Goal: Feedback & Contribution: Contribute content

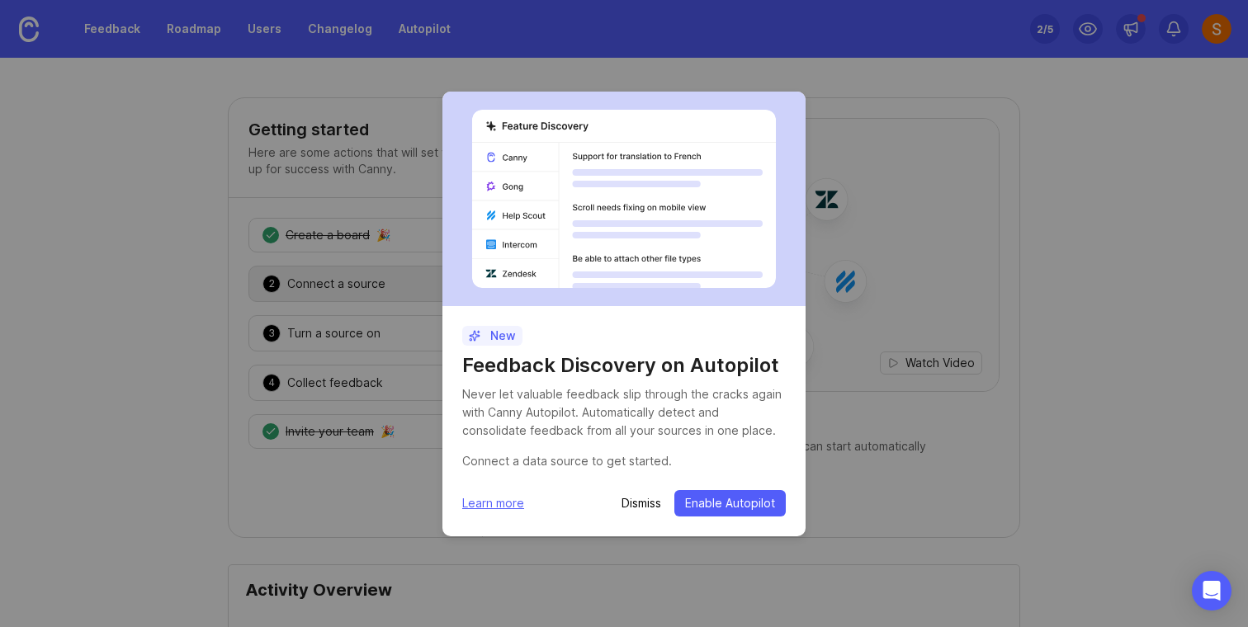
click at [643, 507] on p "Dismiss" at bounding box center [642, 503] width 40 height 17
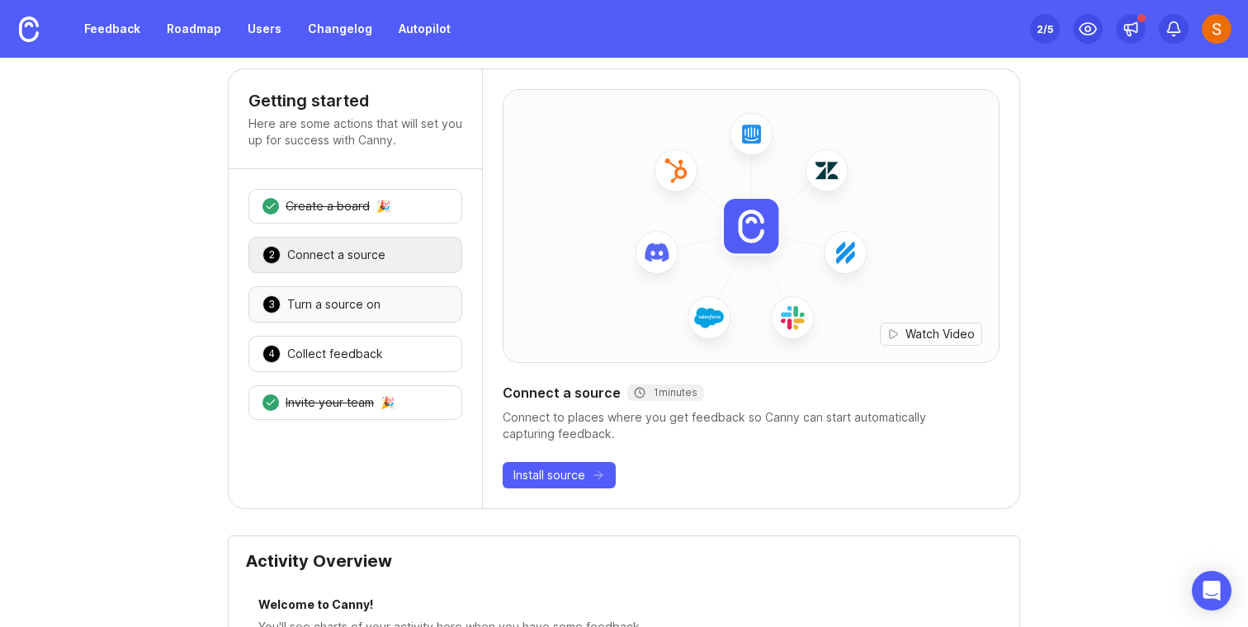
scroll to position [17, 0]
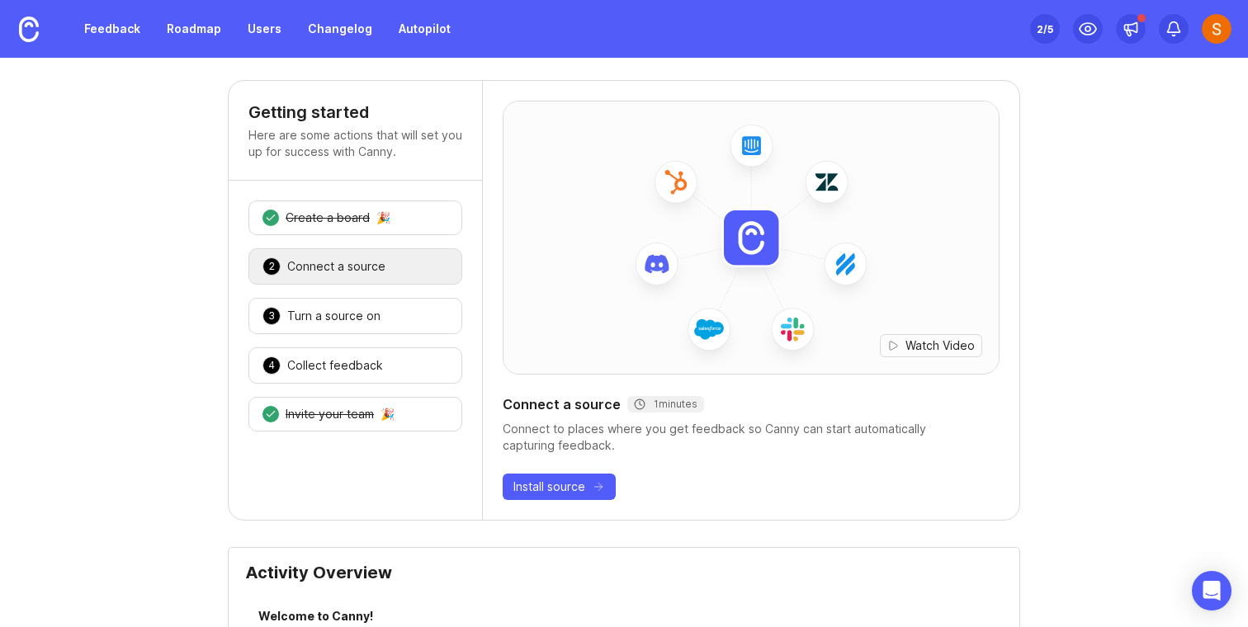
click at [349, 253] on div "2 Connect a source 🎉" at bounding box center [355, 266] width 214 height 36
click at [338, 274] on div "Connect a source" at bounding box center [336, 266] width 98 height 17
click at [349, 216] on div "Create a board" at bounding box center [328, 218] width 84 height 17
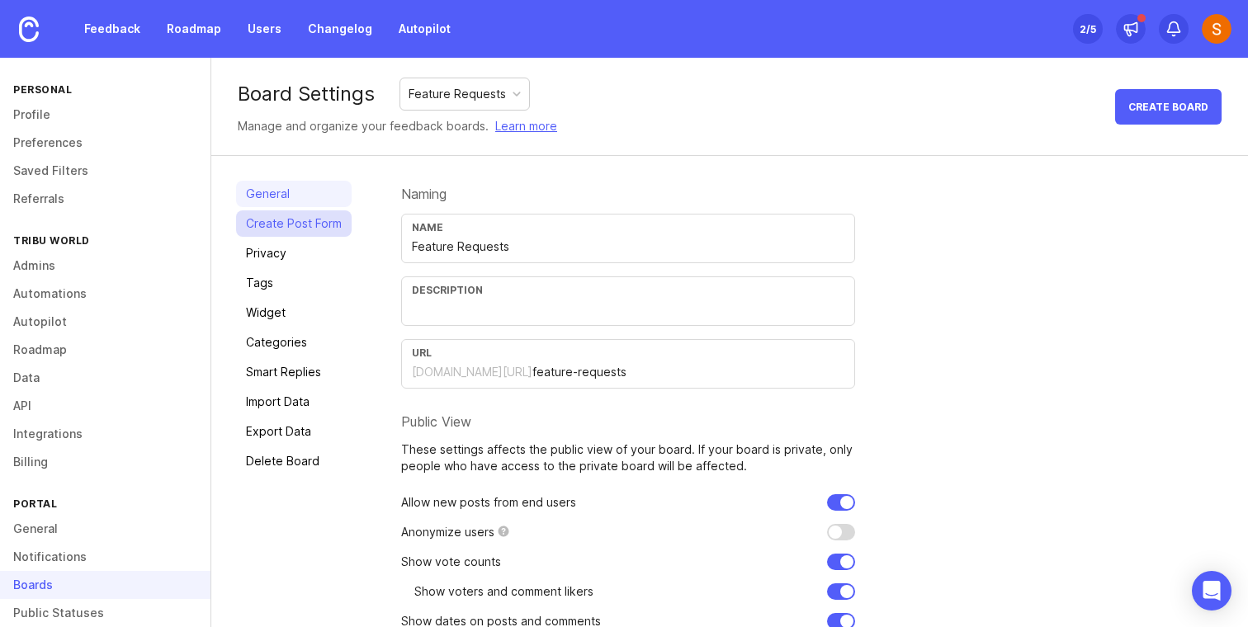
click at [314, 229] on link "Create Post Form" at bounding box center [294, 223] width 116 height 26
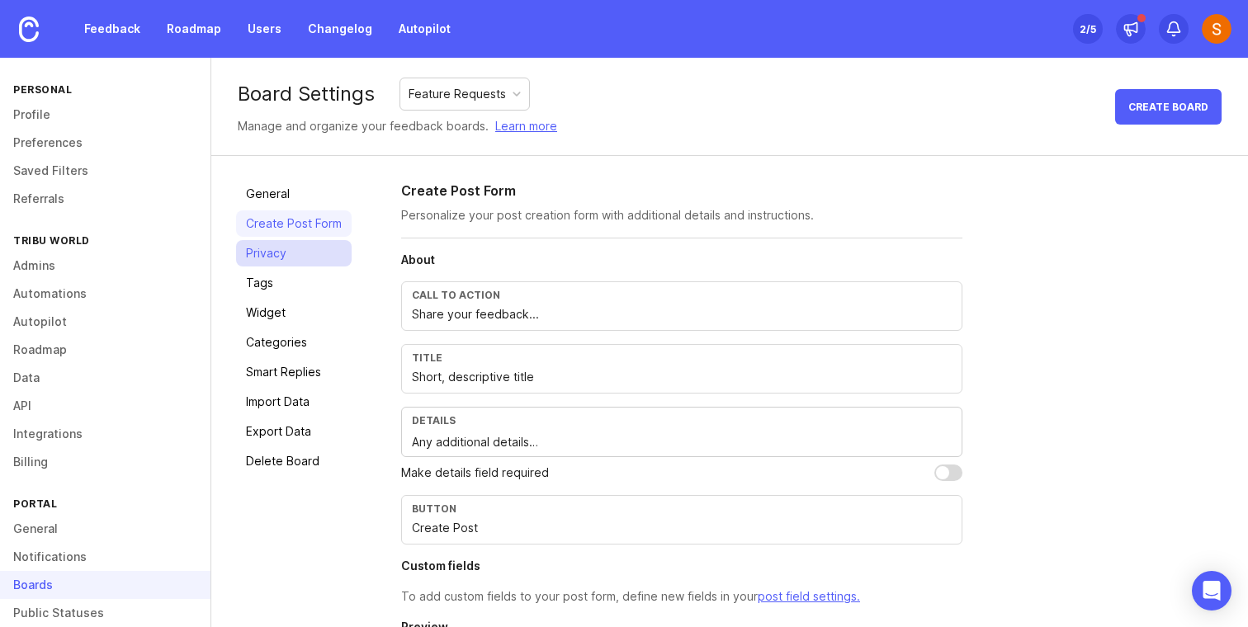
click at [247, 265] on link "Privacy" at bounding box center [294, 253] width 116 height 26
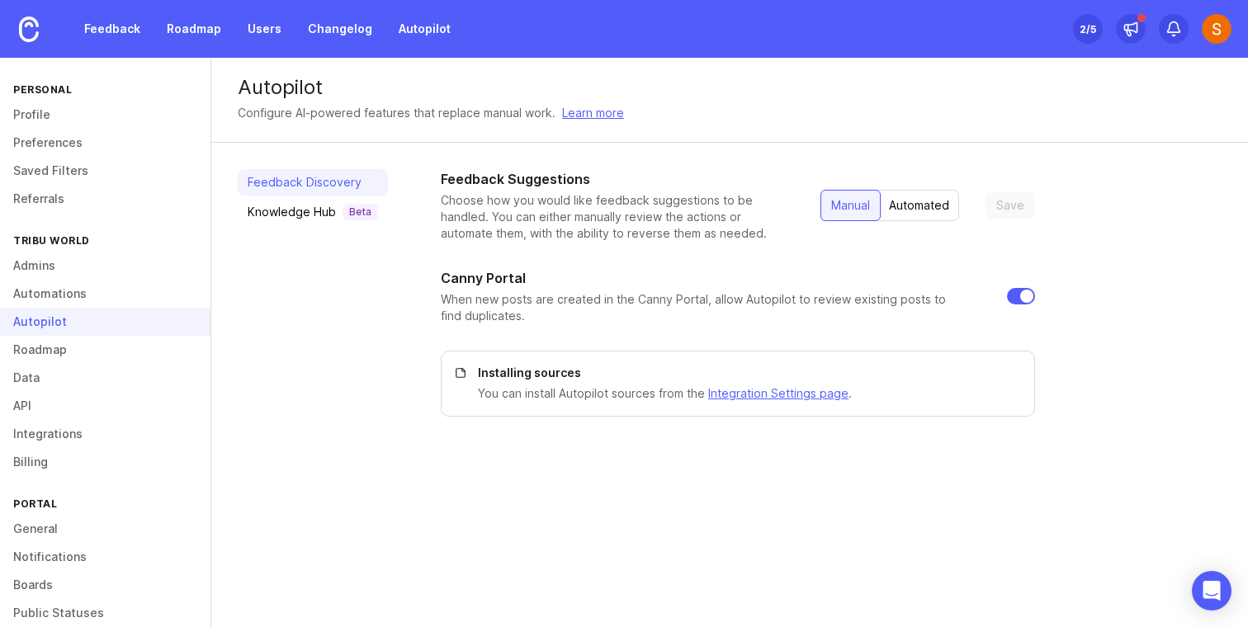
click at [936, 207] on div "Automated" at bounding box center [919, 206] width 80 height 30
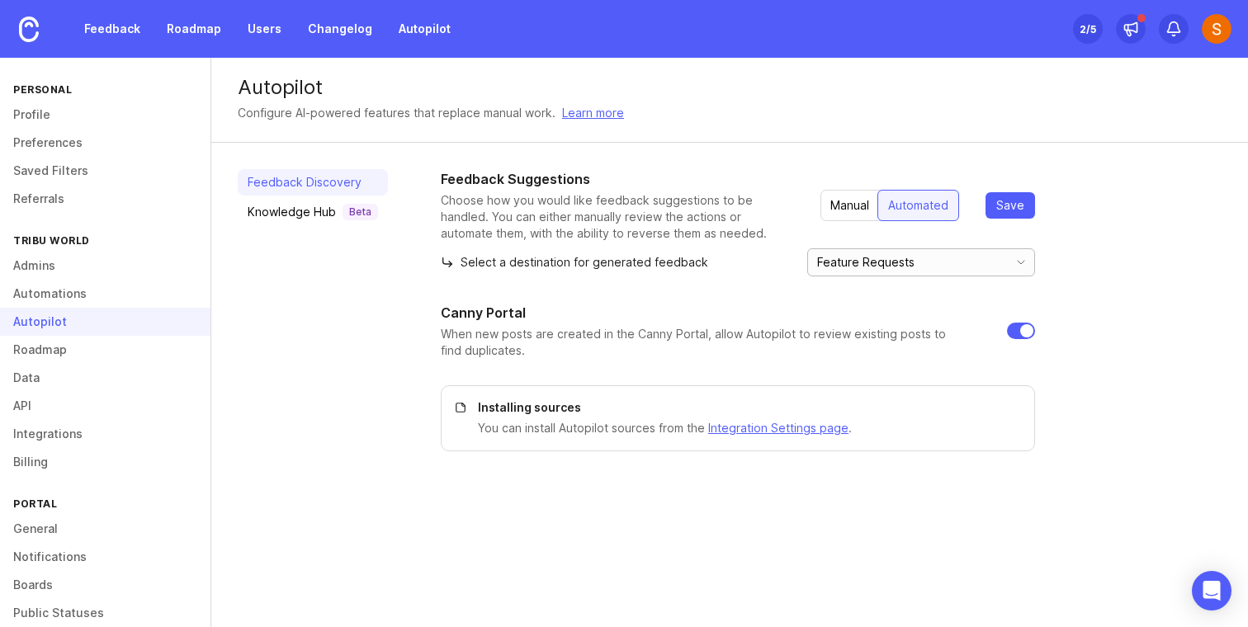
click at [915, 260] on input "Feature Requests" at bounding box center [908, 262] width 182 height 18
click at [1006, 209] on span "Save" at bounding box center [1010, 205] width 28 height 17
click at [852, 201] on div "Manual" at bounding box center [850, 206] width 59 height 30
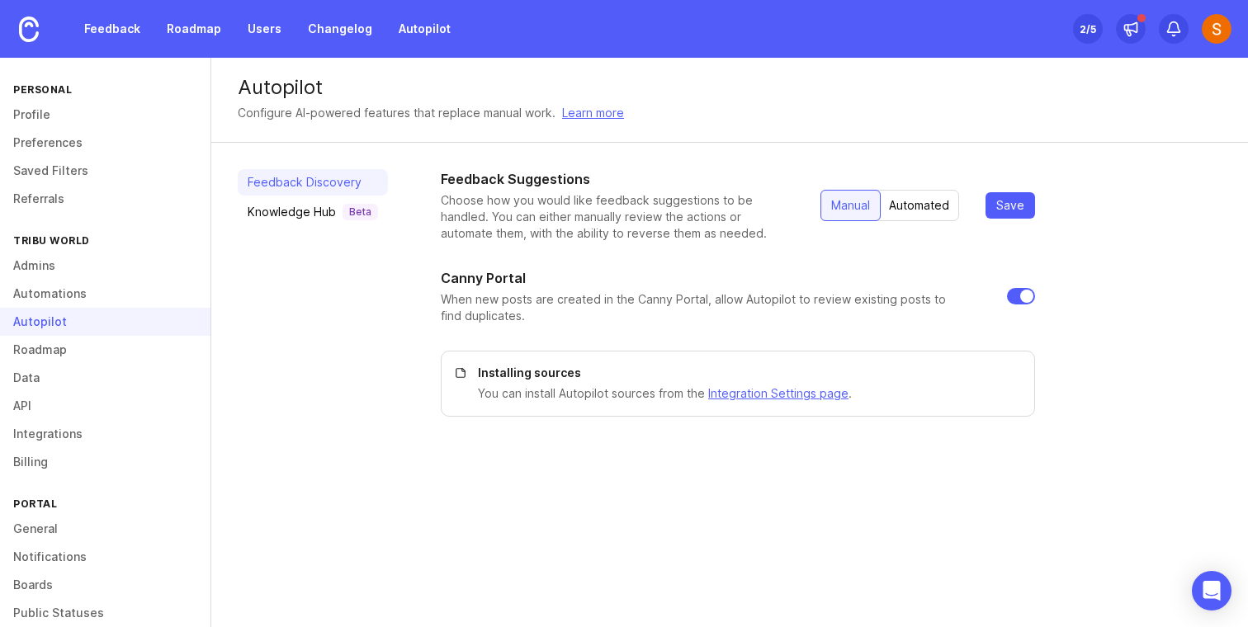
click at [907, 207] on div "Automated" at bounding box center [919, 206] width 80 height 30
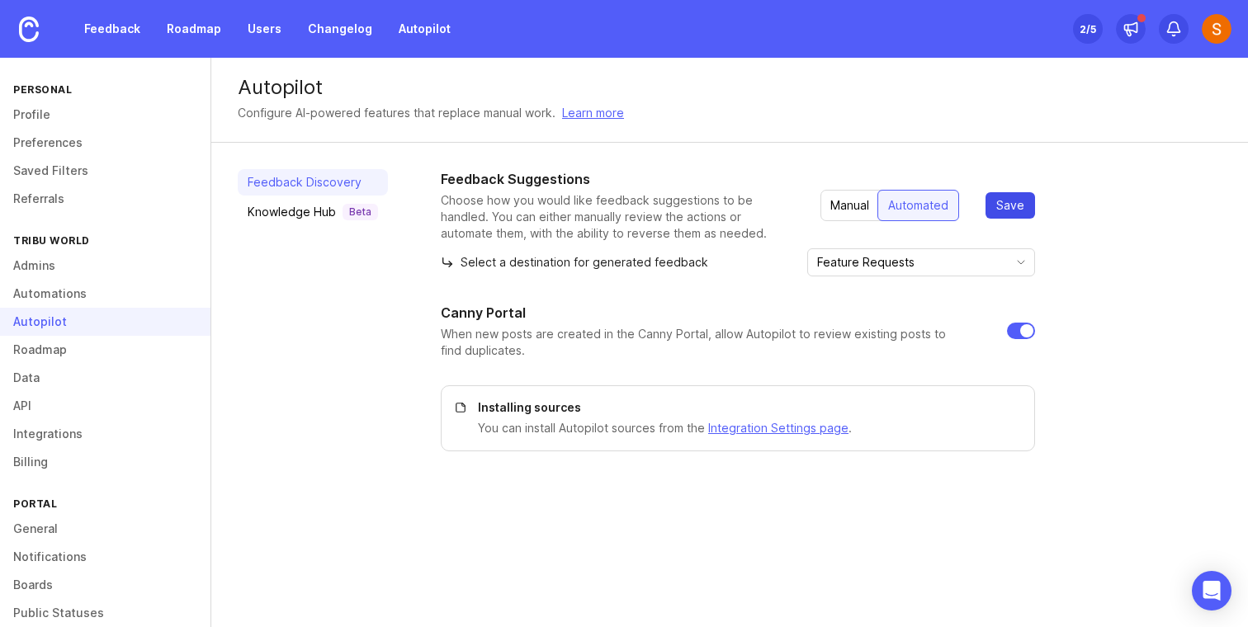
click at [993, 207] on button "Save" at bounding box center [1011, 205] width 50 height 26
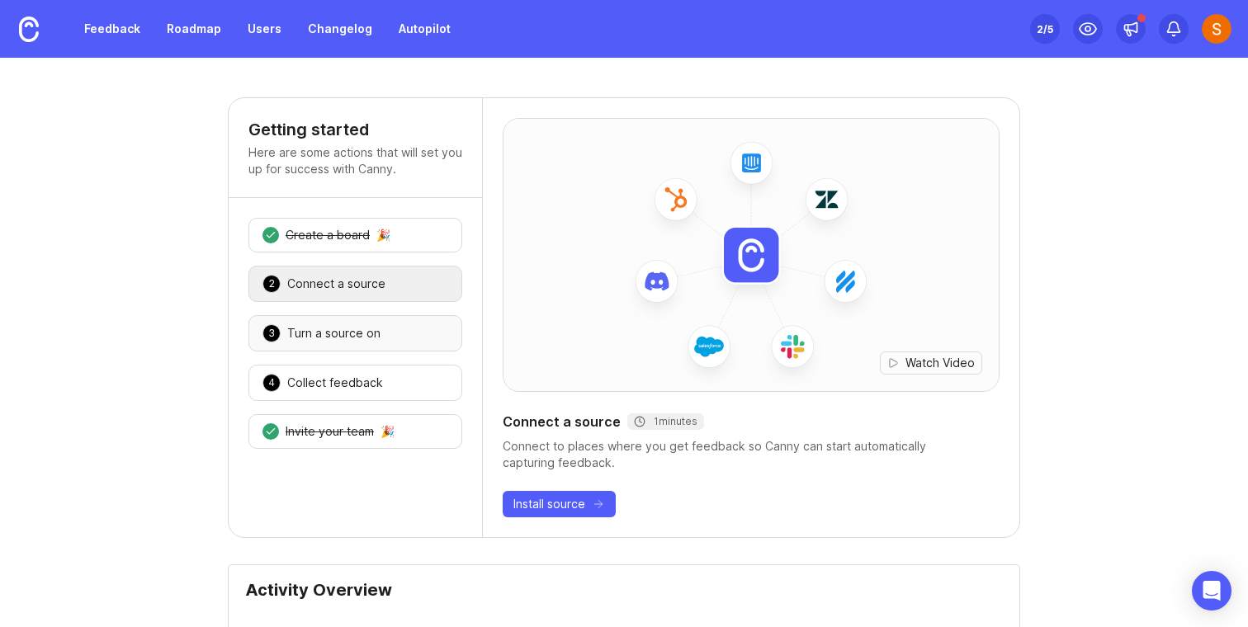
click at [391, 348] on div "3 Turn a source on 🎉" at bounding box center [355, 333] width 214 height 36
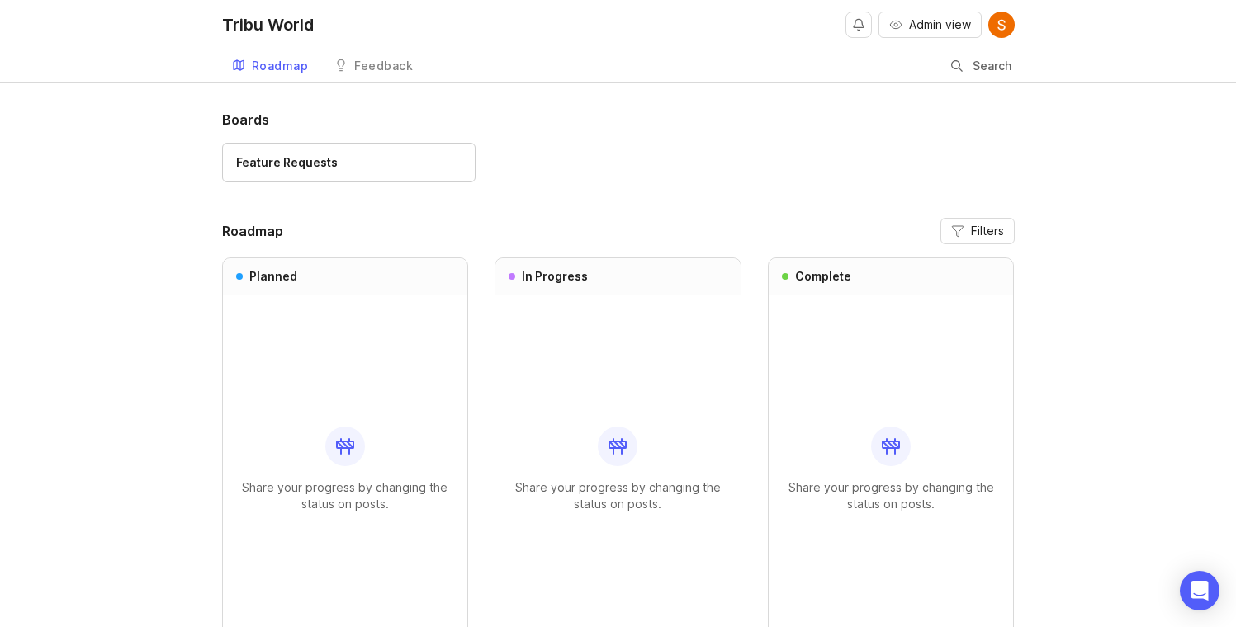
click at [362, 459] on div "Share your progress by changing the status on posts." at bounding box center [345, 470] width 219 height 348
click at [338, 426] on div "Share your progress by changing the status on posts." at bounding box center [345, 470] width 219 height 348
click at [336, 177] on link "Feature Requests" at bounding box center [348, 163] width 253 height 40
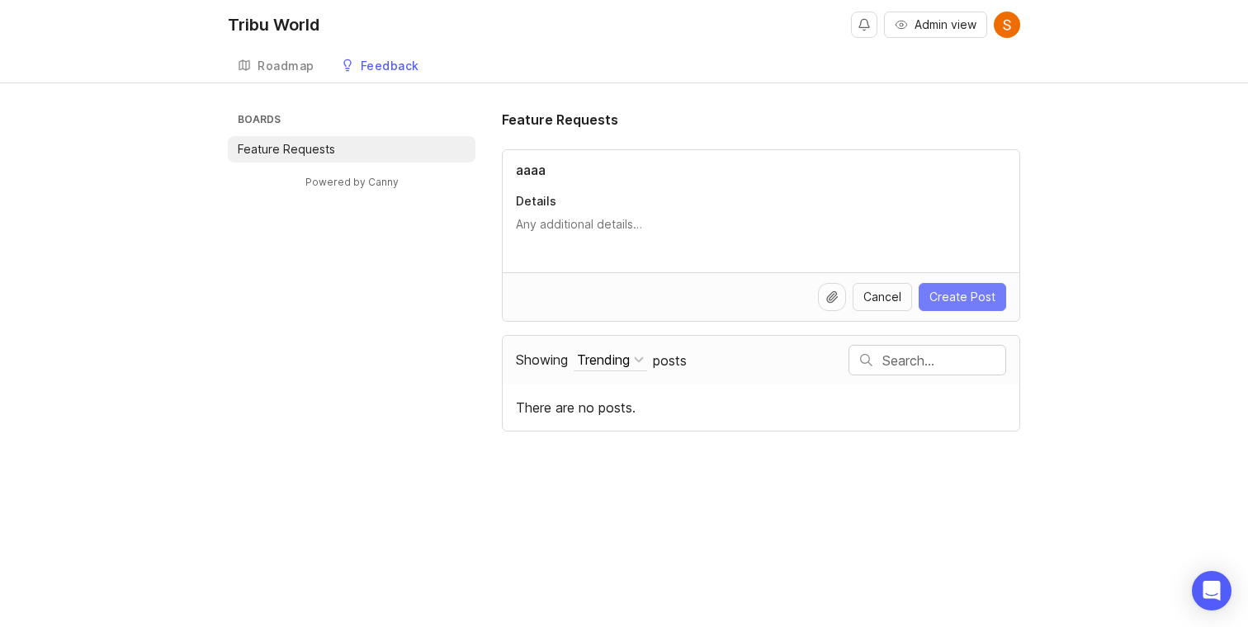
type input "aaaa"
click at [958, 307] on button "Create Post" at bounding box center [962, 297] width 87 height 28
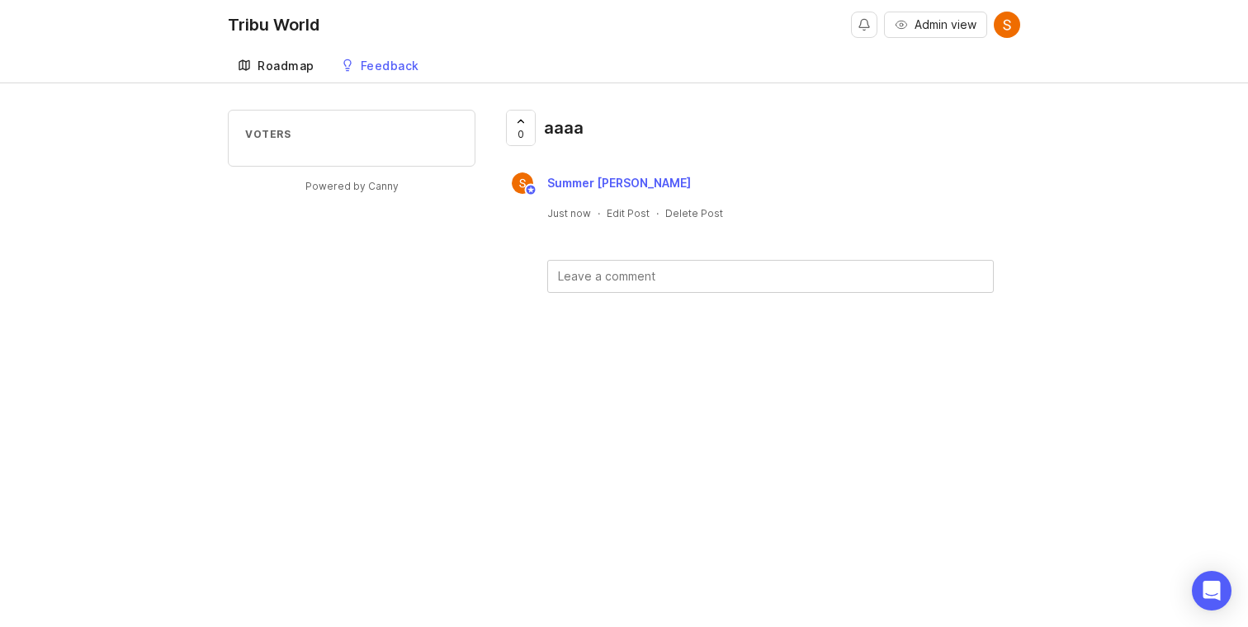
click at [286, 60] on div "Roadmap" at bounding box center [286, 66] width 57 height 12
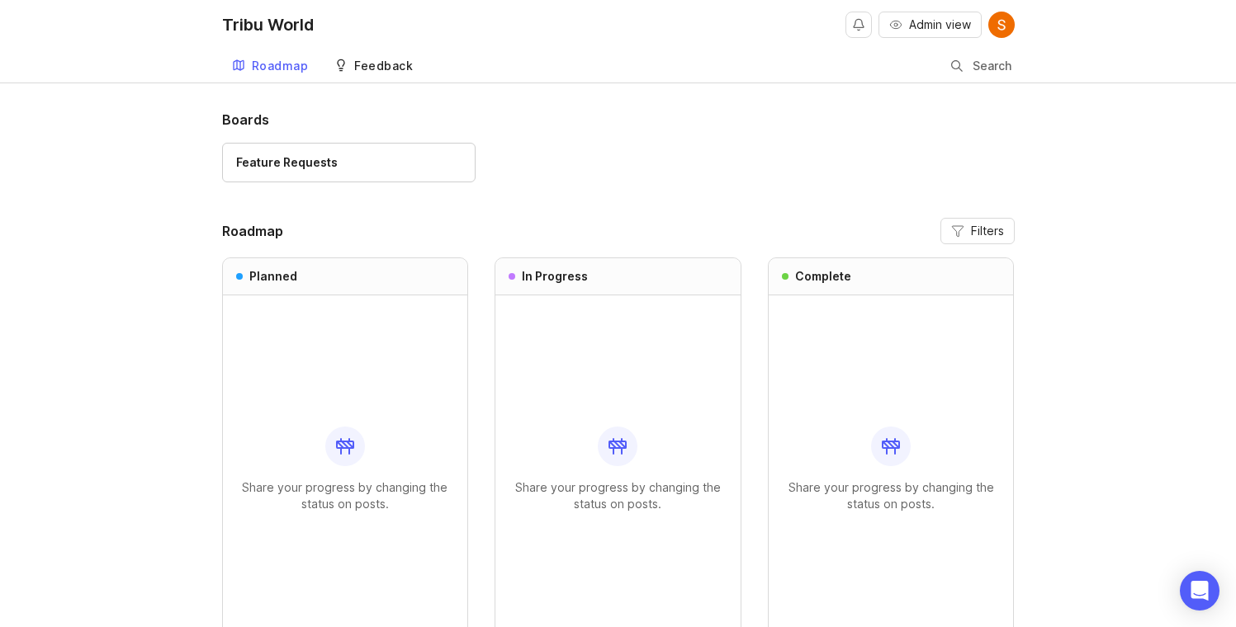
click at [375, 66] on div "Feedback" at bounding box center [383, 66] width 59 height 12
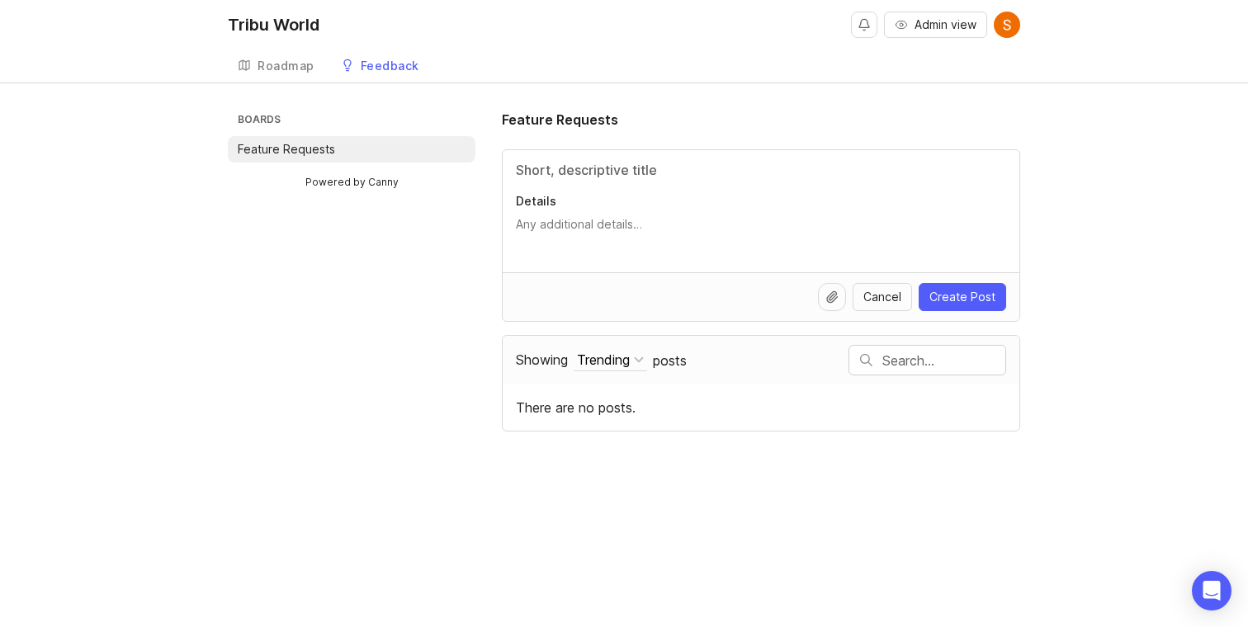
click at [331, 187] on link "Powered by Canny" at bounding box center [352, 182] width 98 height 19
click at [295, 73] on link "Roadmap" at bounding box center [276, 67] width 97 height 34
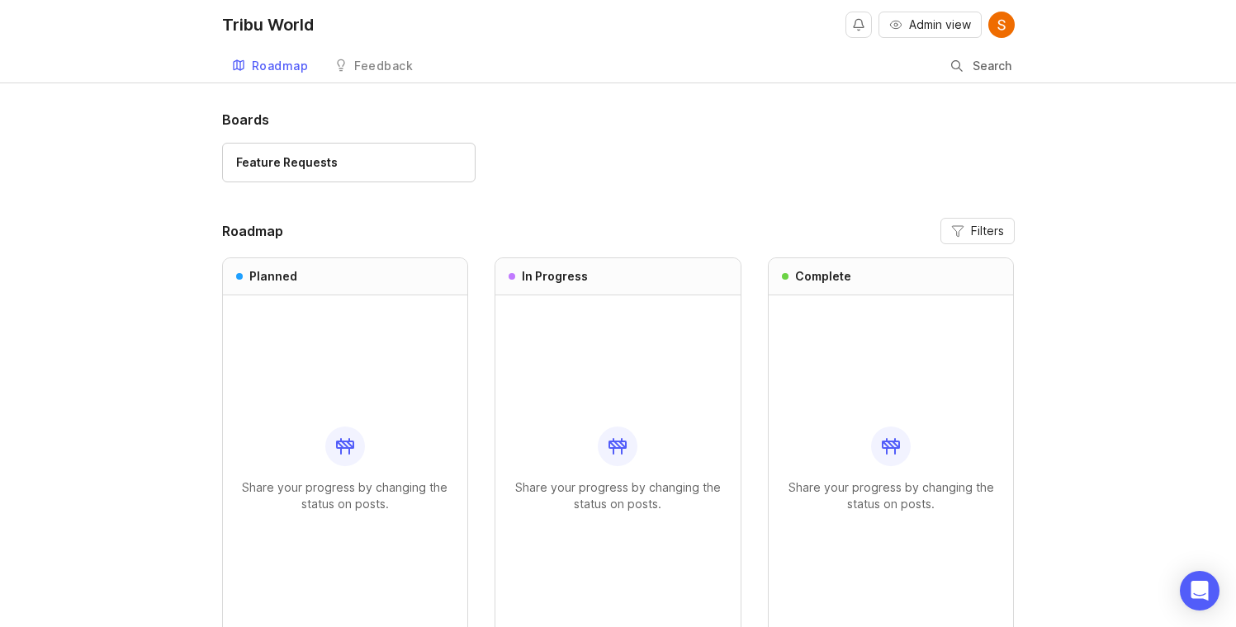
click at [990, 31] on img at bounding box center [1001, 25] width 26 height 26
click at [674, 135] on div "Boards Feature Requests" at bounding box center [618, 154] width 792 height 88
click at [343, 447] on icon at bounding box center [340, 445] width 7 height 7
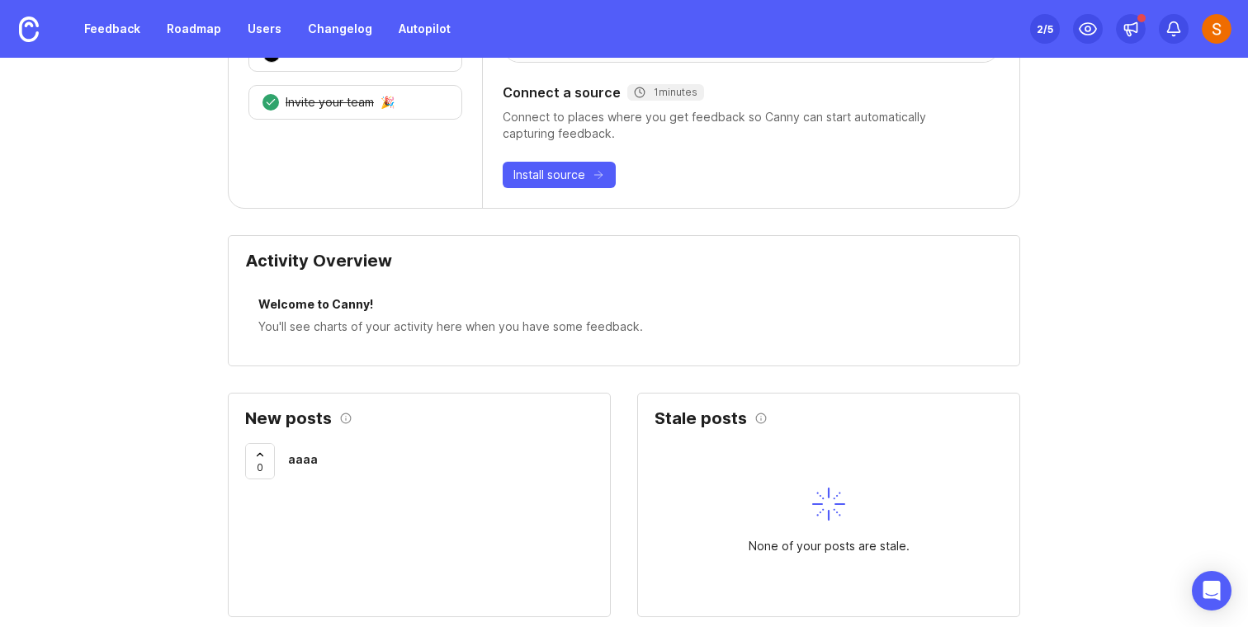
scroll to position [322, 0]
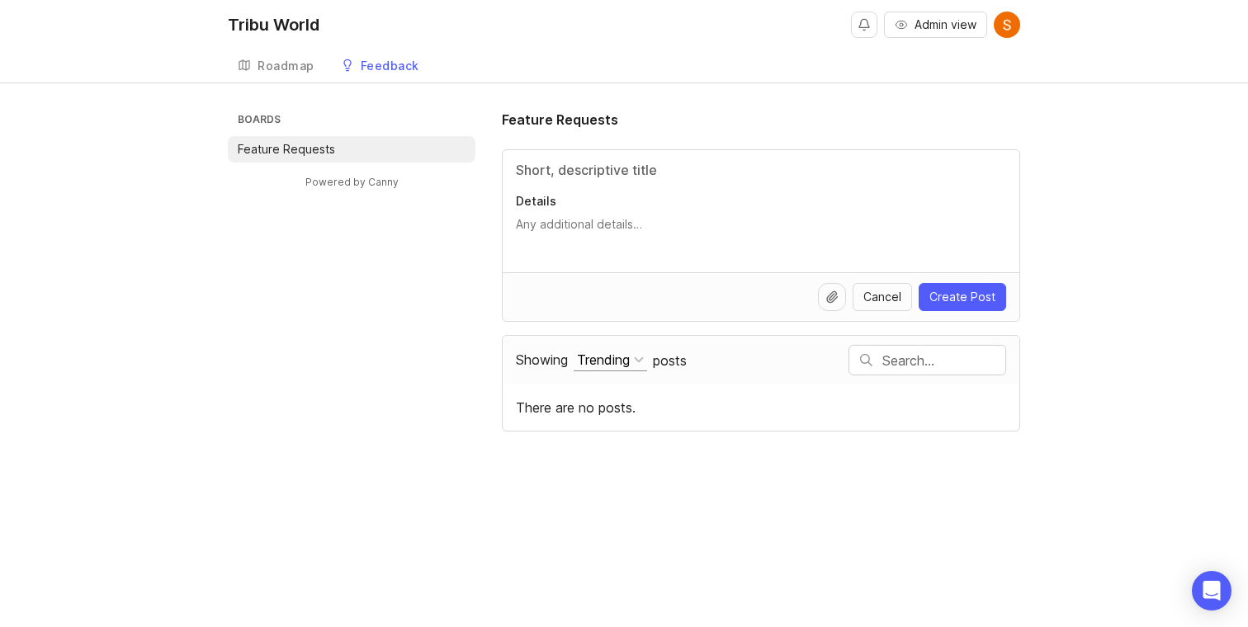
click at [628, 366] on div "Trending" at bounding box center [603, 360] width 53 height 18
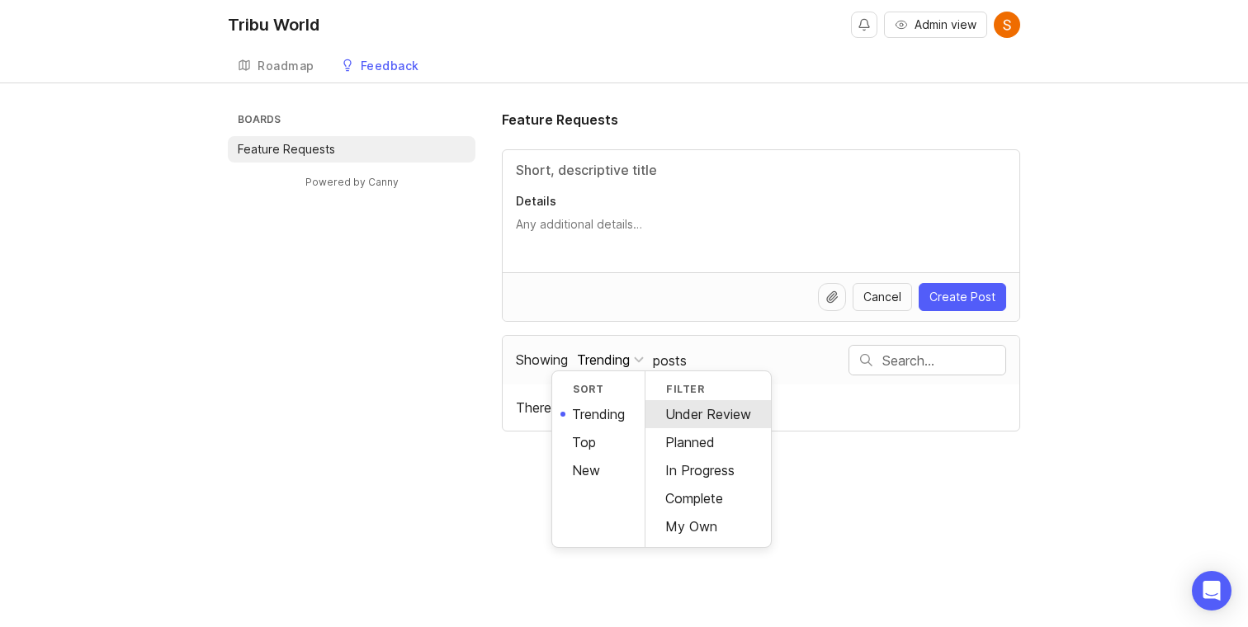
click at [712, 425] on div "Under Review" at bounding box center [708, 414] width 125 height 28
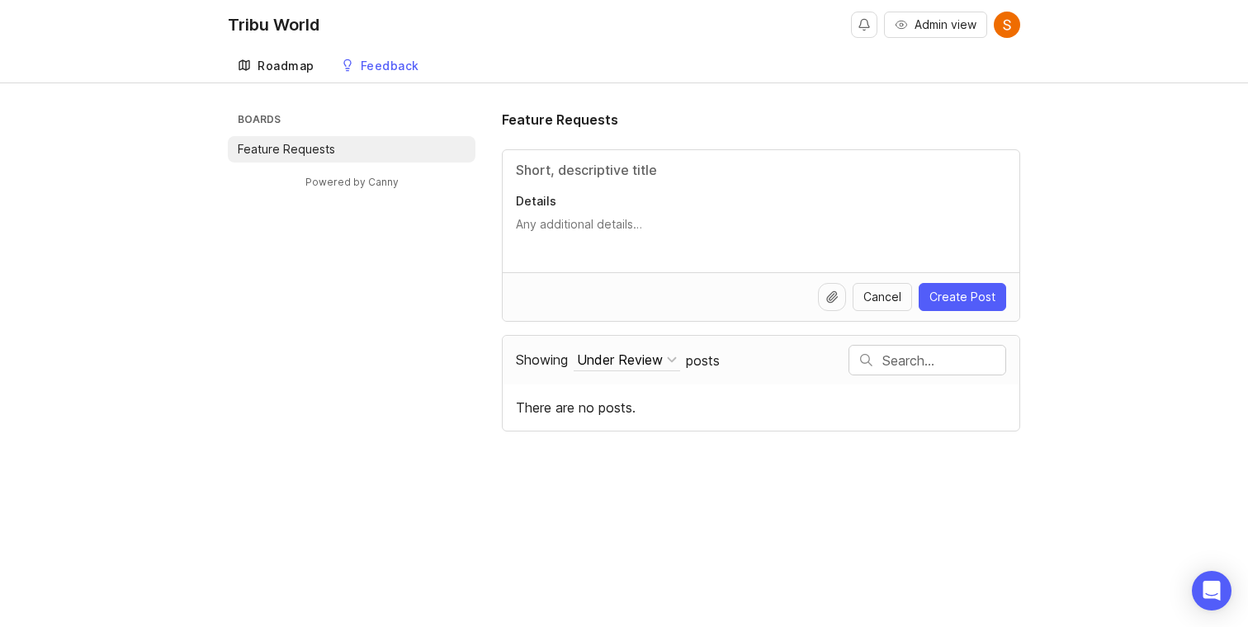
click at [300, 61] on div "Roadmap" at bounding box center [286, 66] width 57 height 12
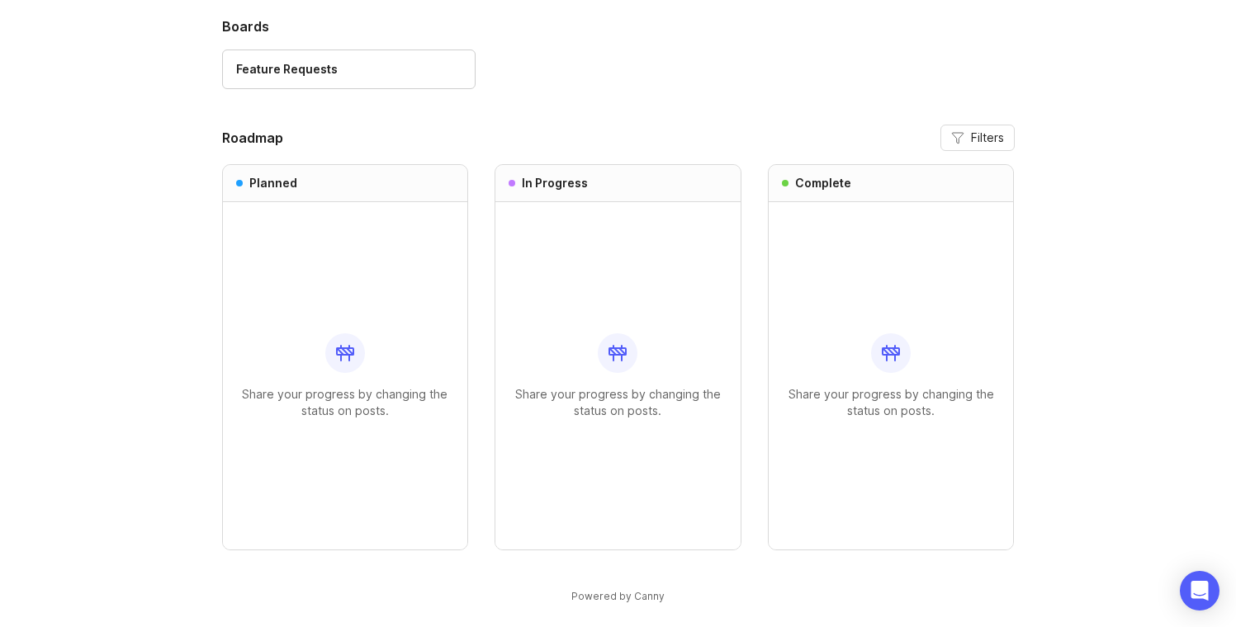
scroll to position [106, 0]
